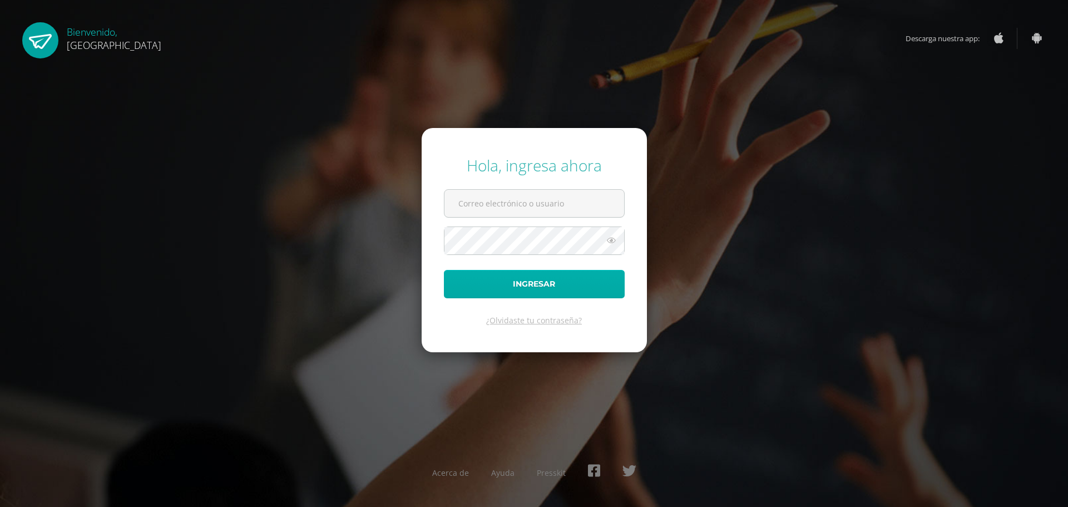
type input "bren2v@hotmail.com"
click at [533, 289] on button "Ingresar" at bounding box center [534, 284] width 181 height 28
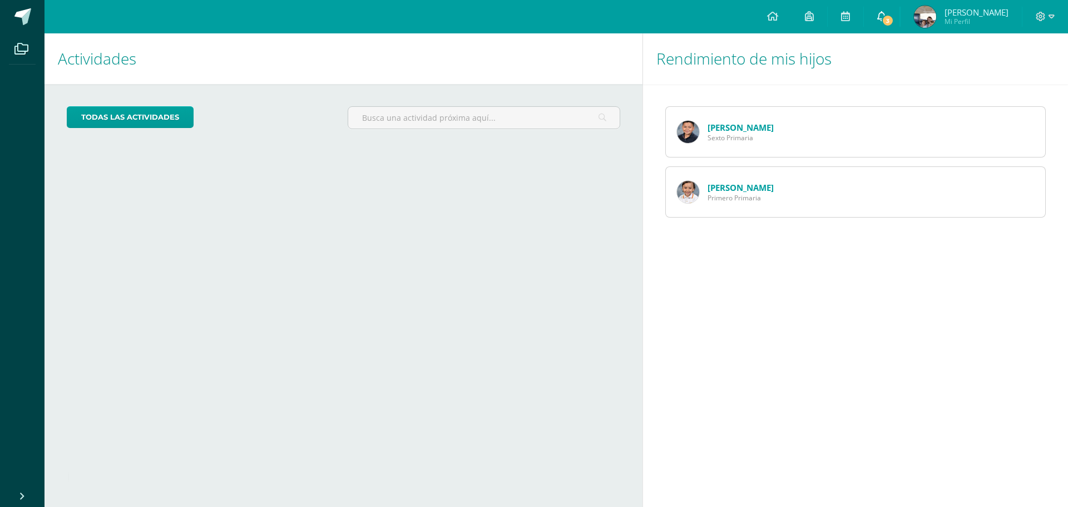
click at [893, 20] on span "3" at bounding box center [888, 20] width 12 height 12
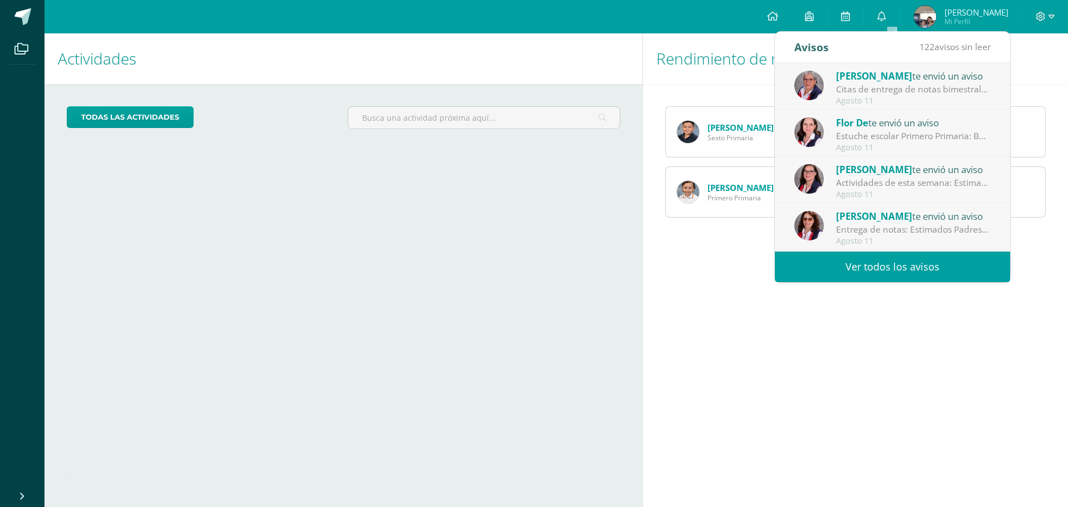
click at [883, 89] on div "Citas de entrega de notas bimestrales: Estimados padres de familia, es un gusto…" at bounding box center [913, 89] width 155 height 13
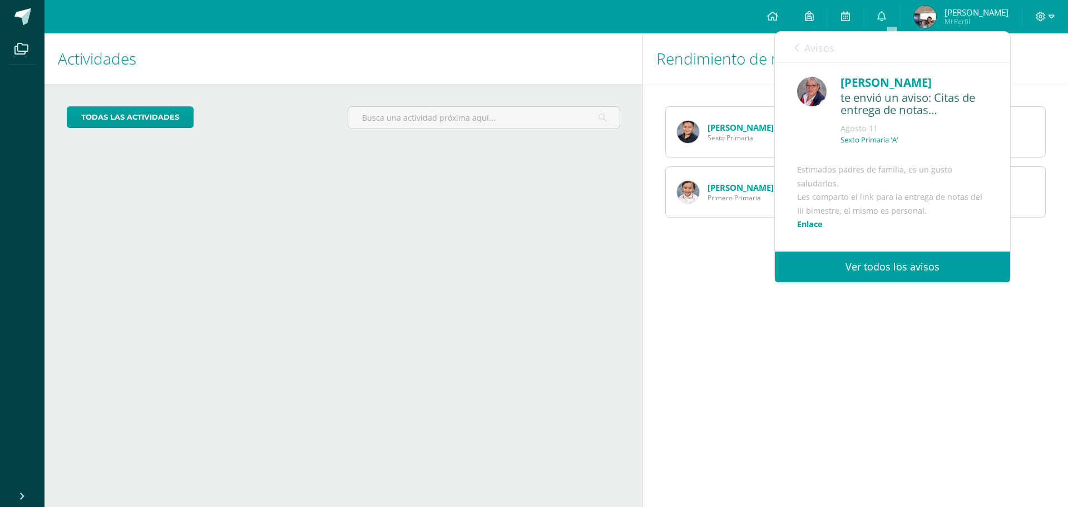
scroll to position [114, 0]
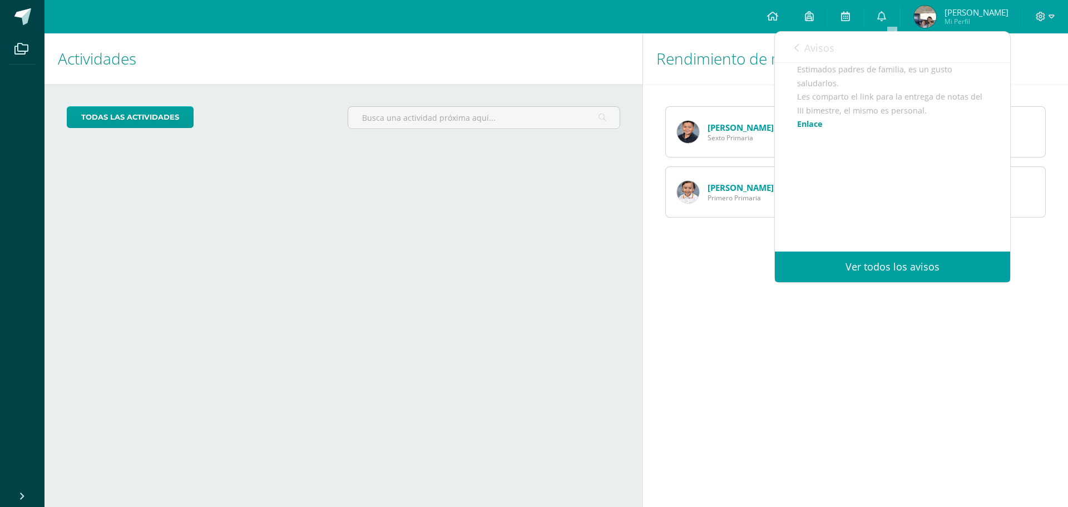
click at [814, 126] on link "Enlace" at bounding box center [810, 124] width 26 height 11
